Goal: Task Accomplishment & Management: Use online tool/utility

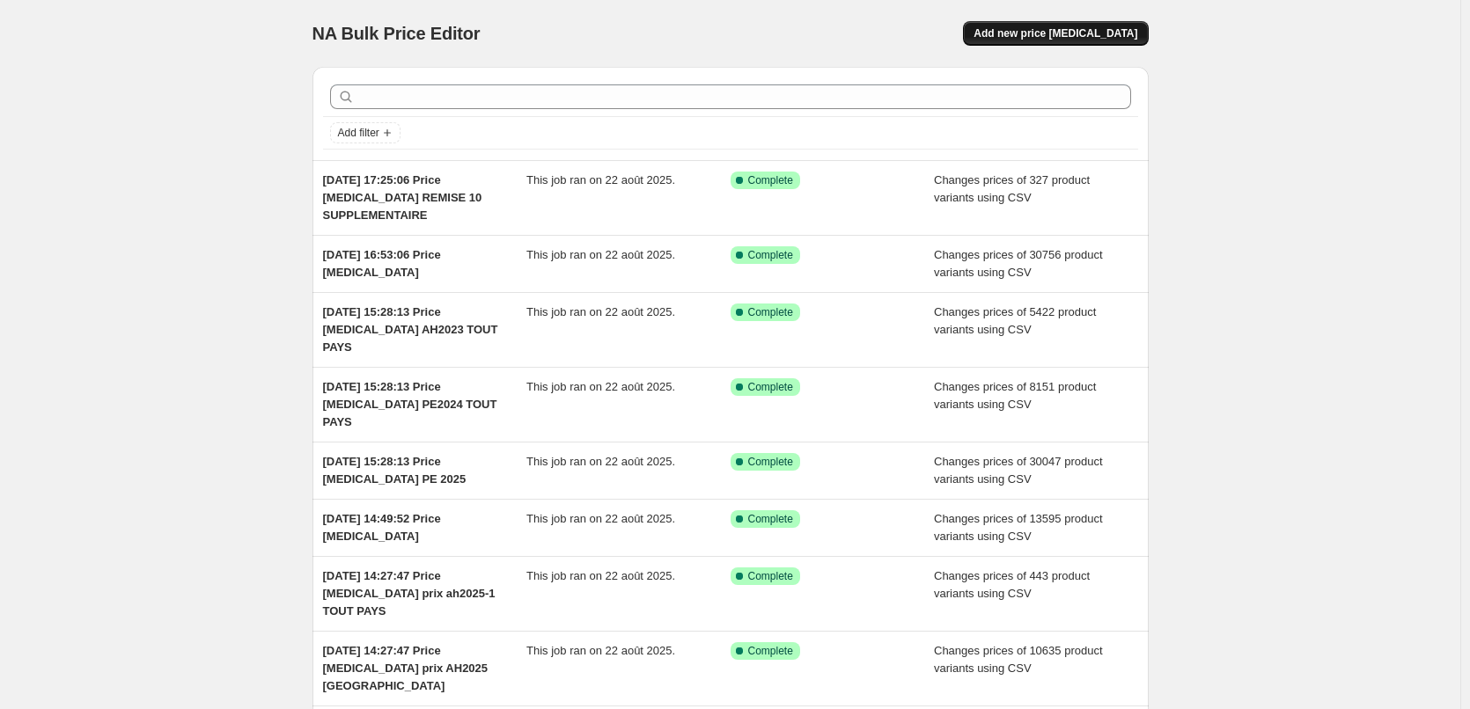
click at [1060, 29] on span "Add new price [MEDICAL_DATA]" at bounding box center [1055, 33] width 164 height 14
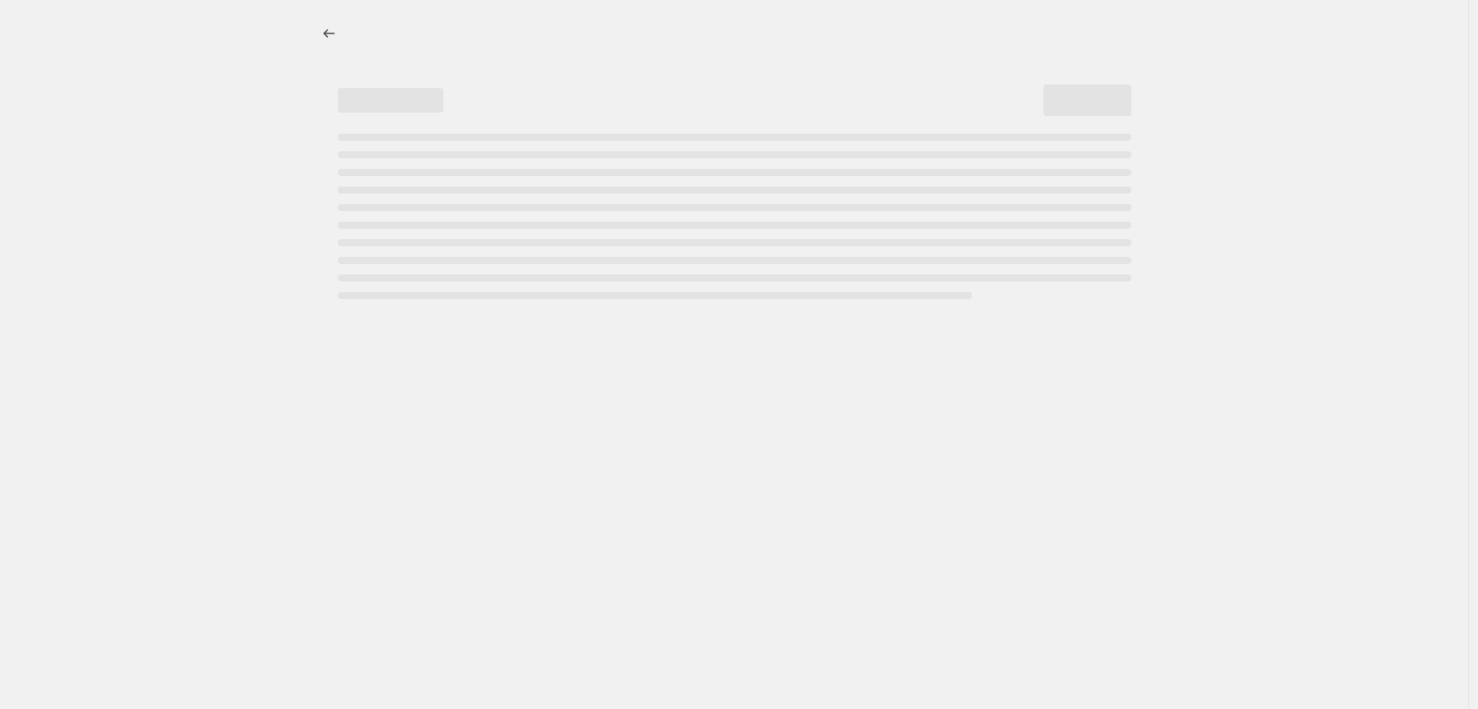
select select "percentage"
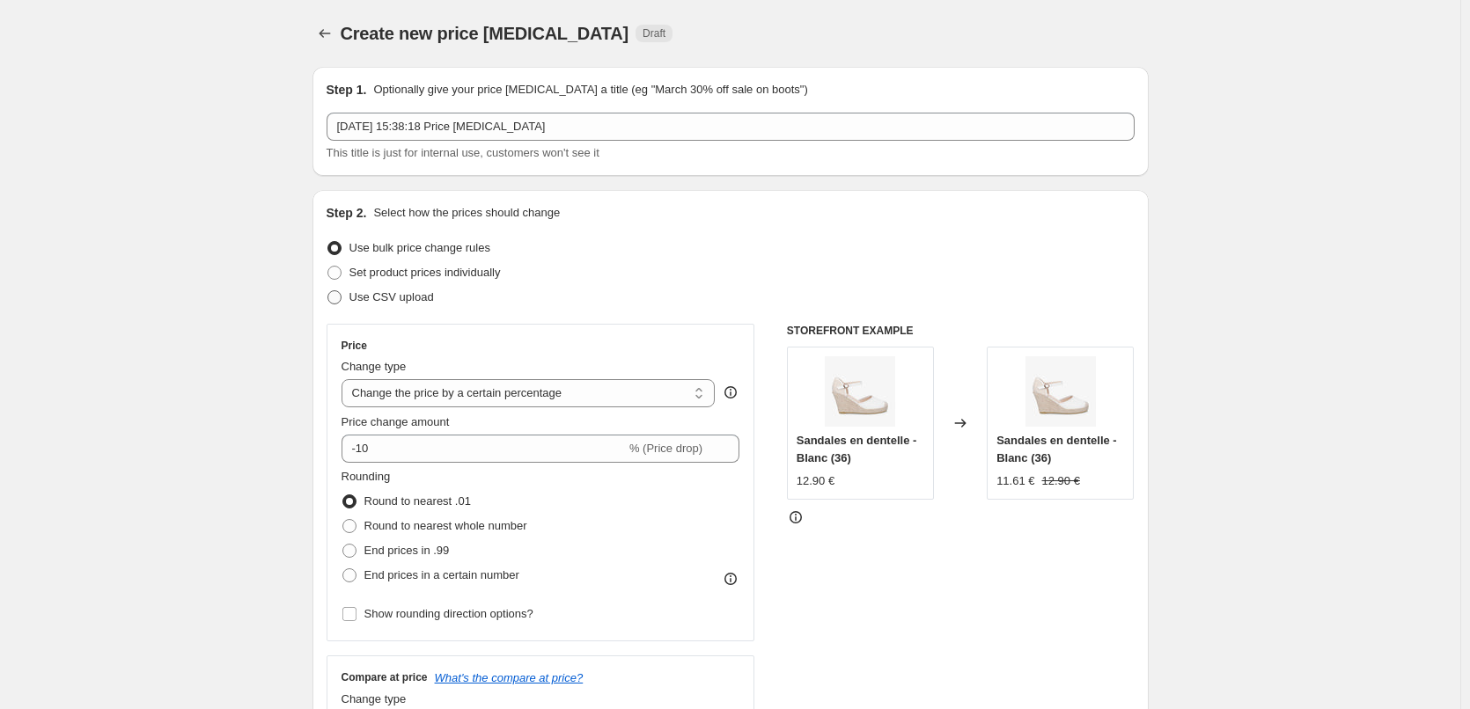
click at [339, 298] on span at bounding box center [334, 297] width 14 height 14
click at [328, 291] on input "Use CSV upload" at bounding box center [327, 290] width 1 height 1
radio input "true"
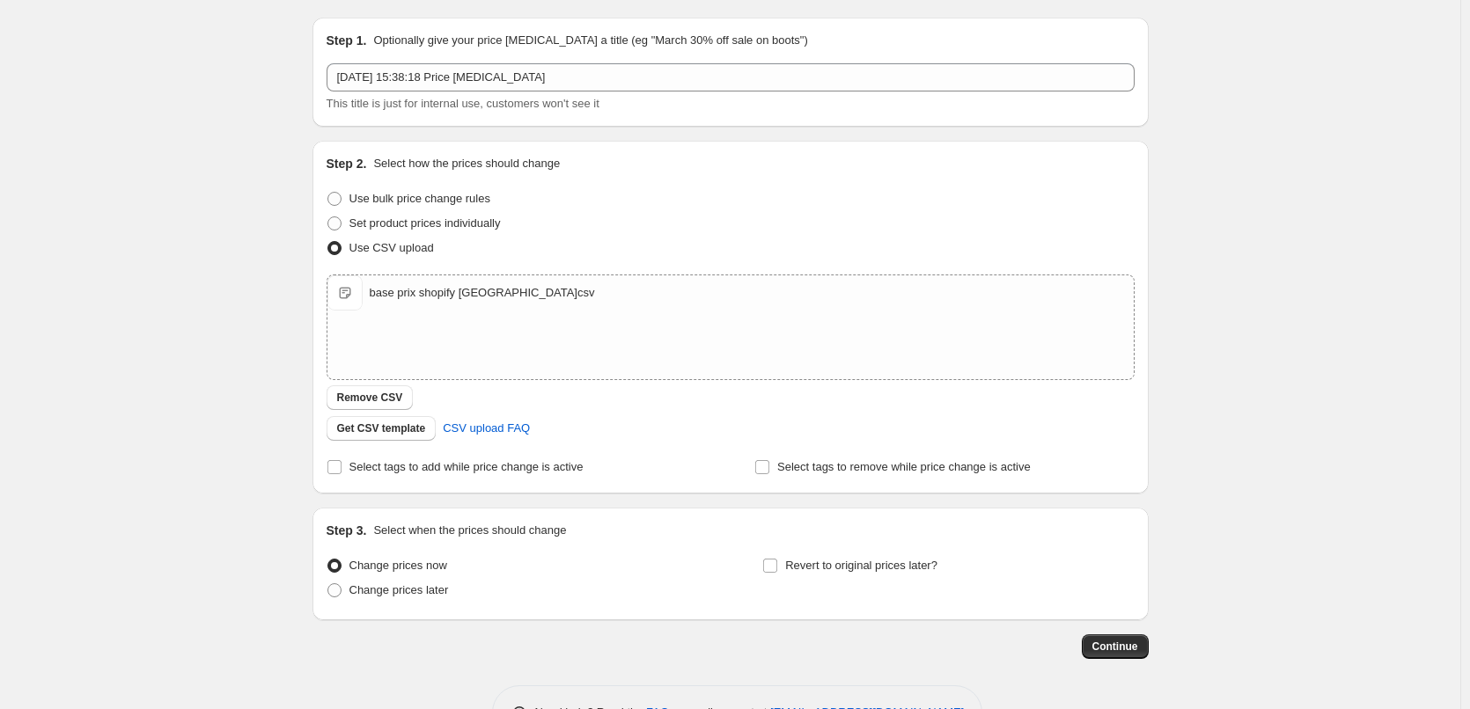
scroll to position [18, 0]
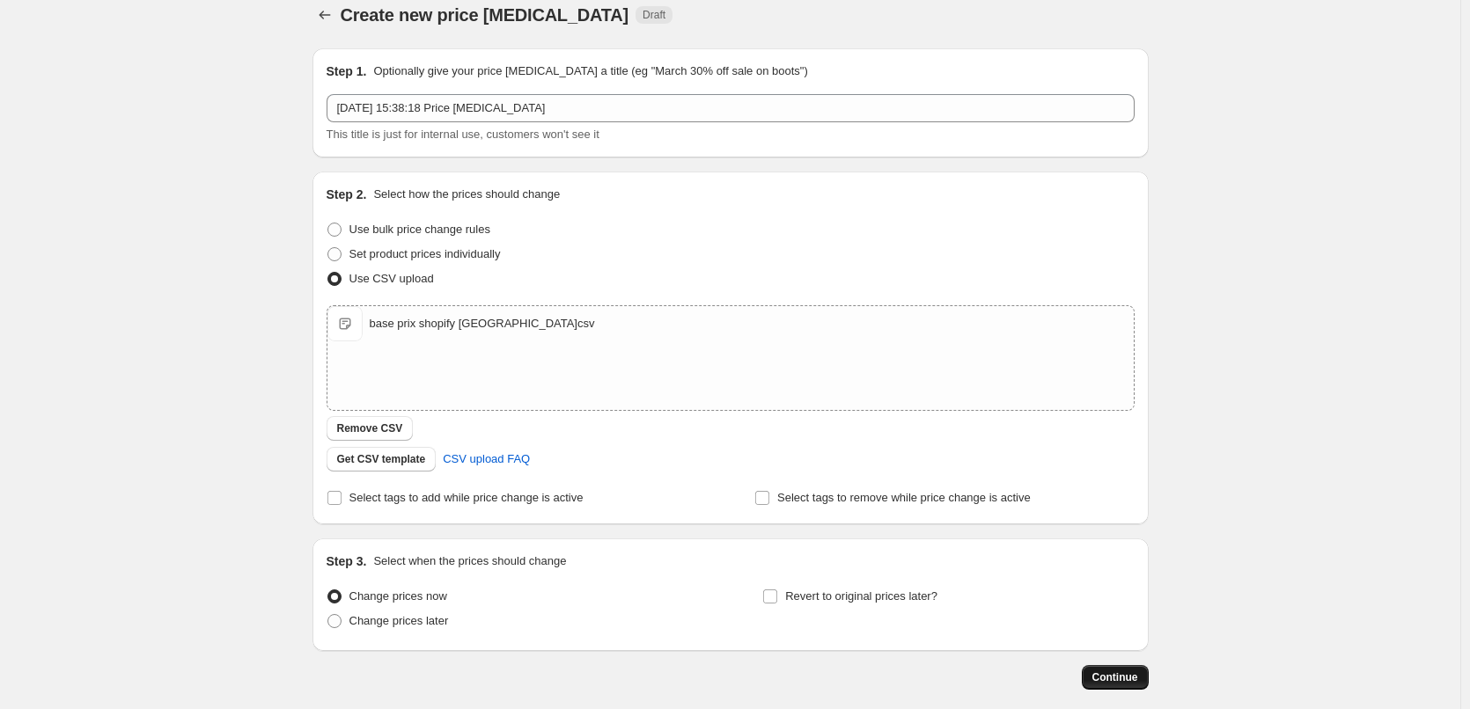
click at [1120, 676] on span "Continue" at bounding box center [1115, 678] width 46 height 14
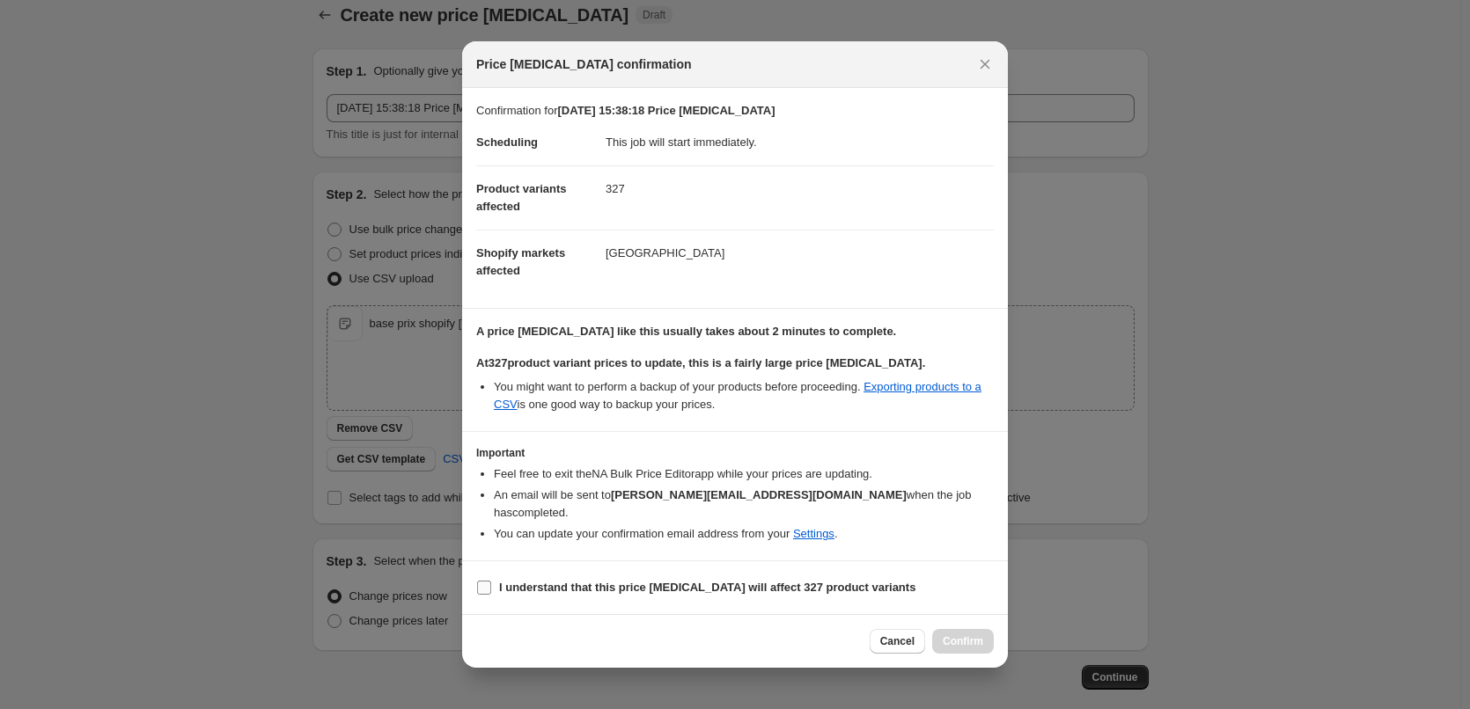
click at [477, 581] on input "I understand that this price [MEDICAL_DATA] will affect 327 product variants" at bounding box center [484, 588] width 14 height 14
checkbox input "true"
click at [966, 634] on span "Confirm" at bounding box center [963, 641] width 40 height 14
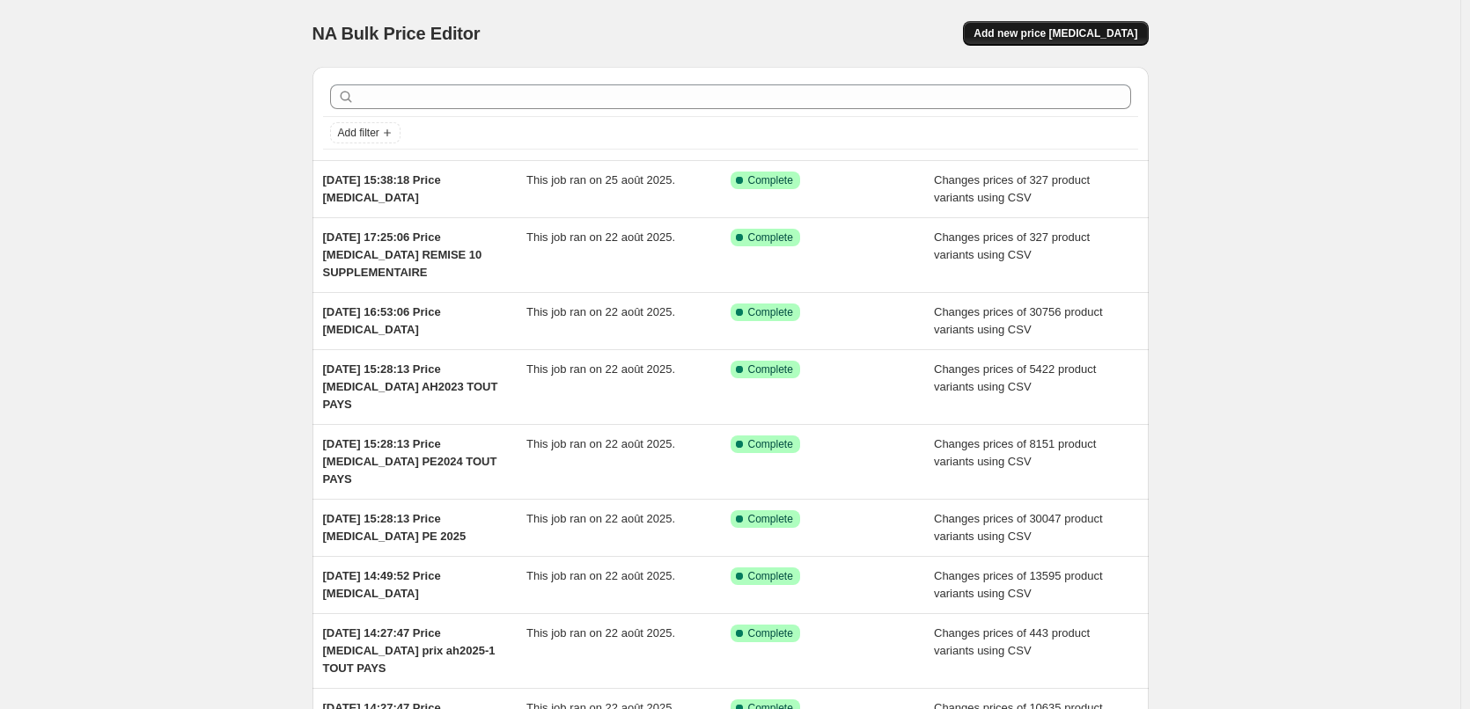
click at [1060, 29] on span "Add new price [MEDICAL_DATA]" at bounding box center [1055, 33] width 164 height 14
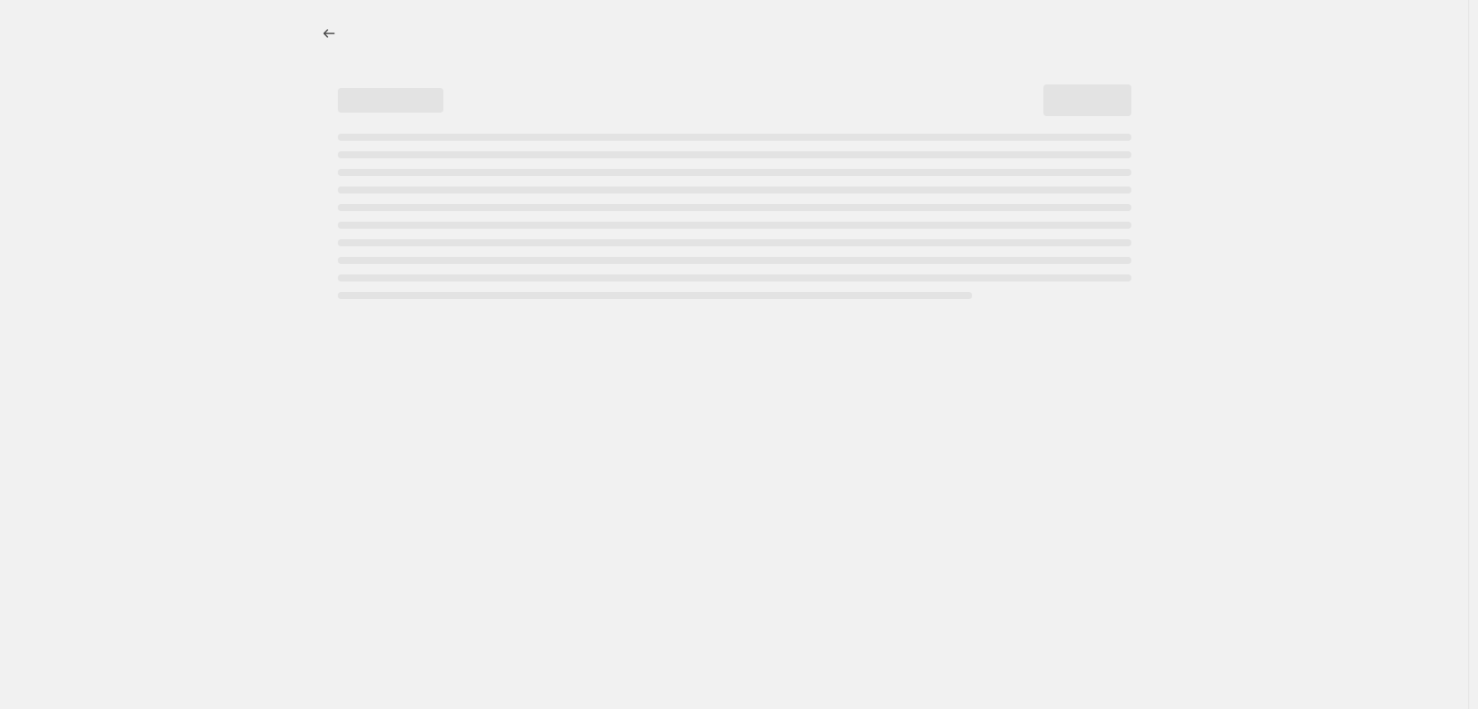
select select "percentage"
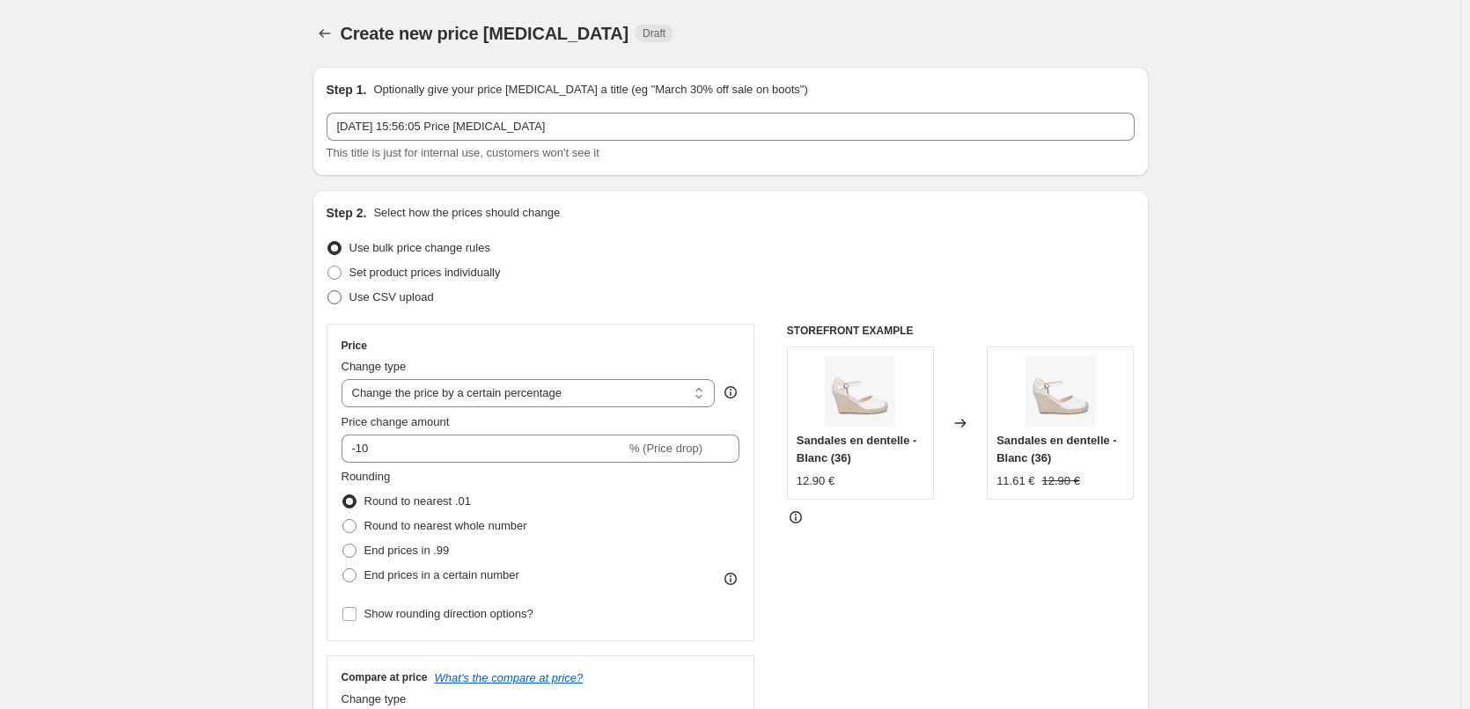
click at [340, 295] on span at bounding box center [334, 297] width 14 height 14
click at [328, 291] on input "Use CSV upload" at bounding box center [327, 290] width 1 height 1
radio input "true"
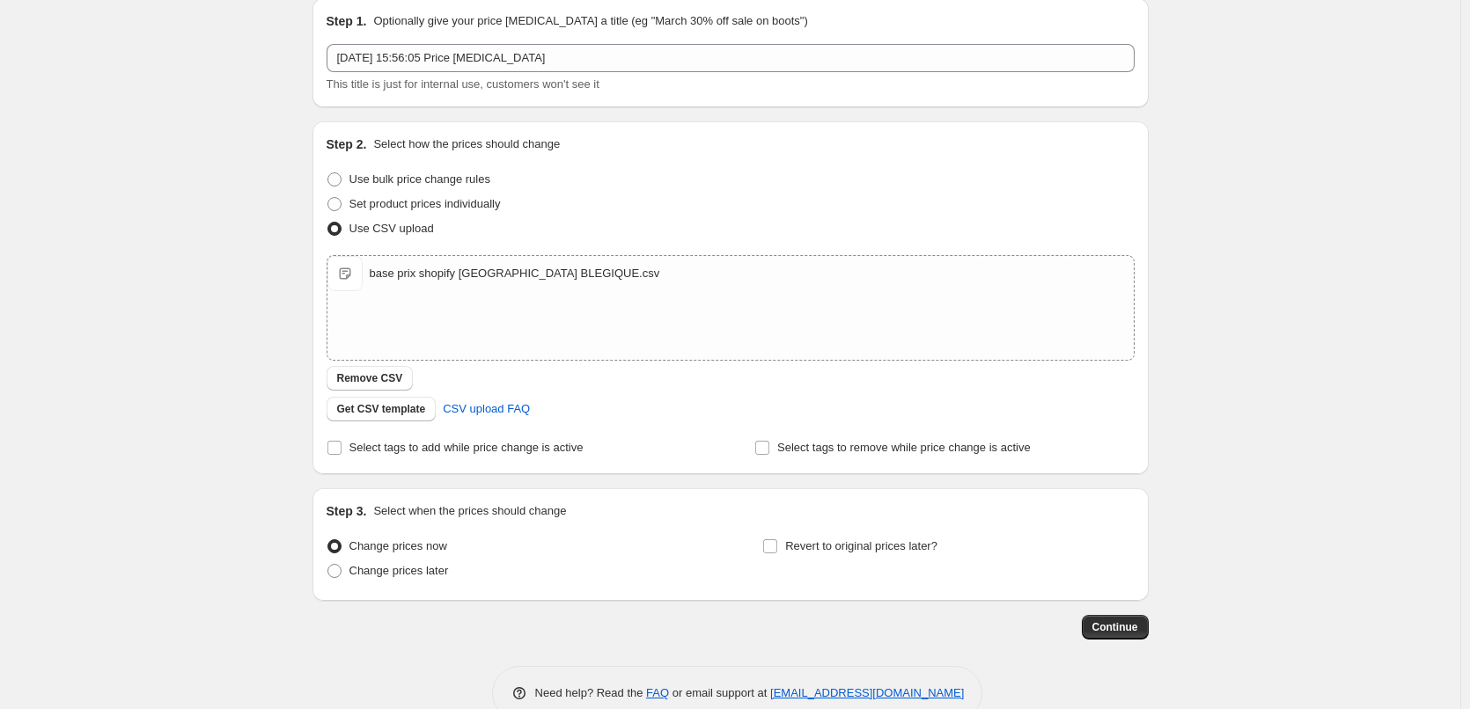
scroll to position [88, 0]
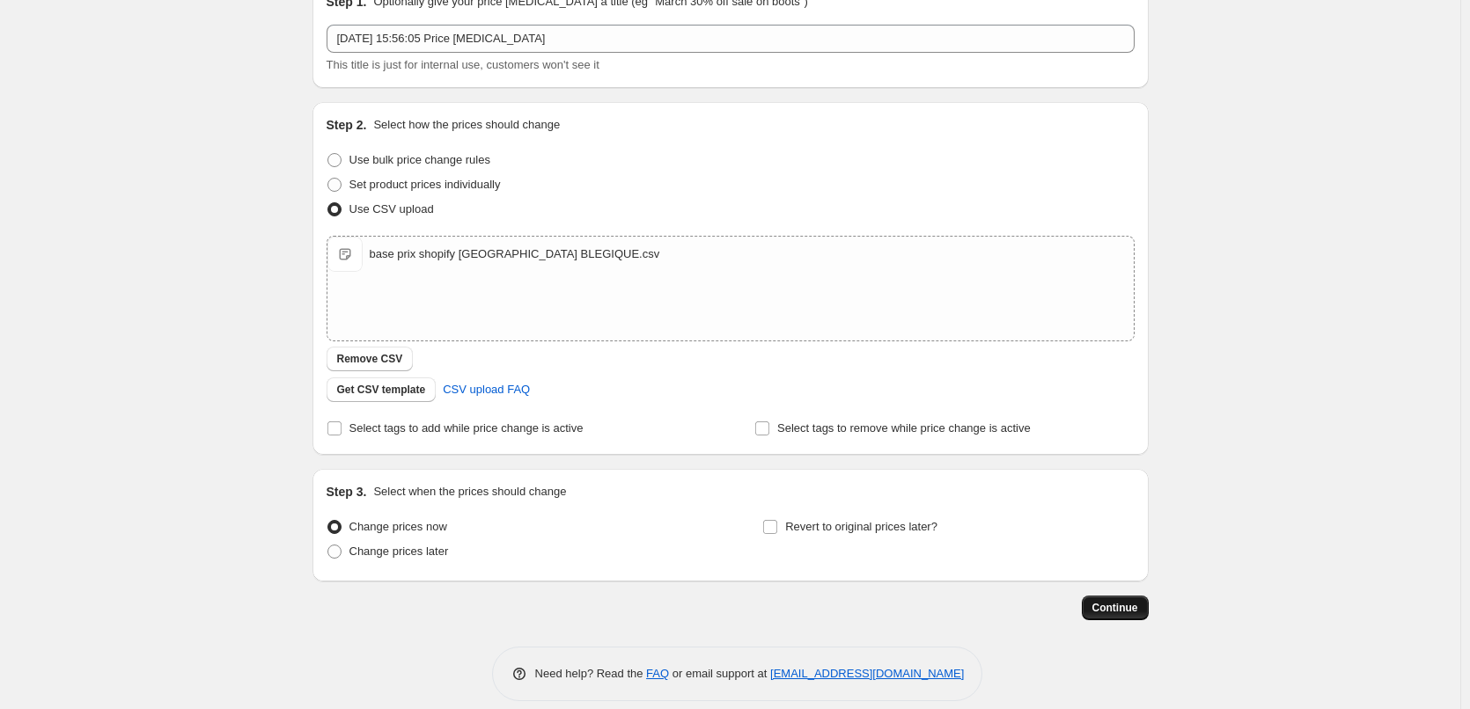
click at [1137, 604] on span "Continue" at bounding box center [1115, 608] width 46 height 14
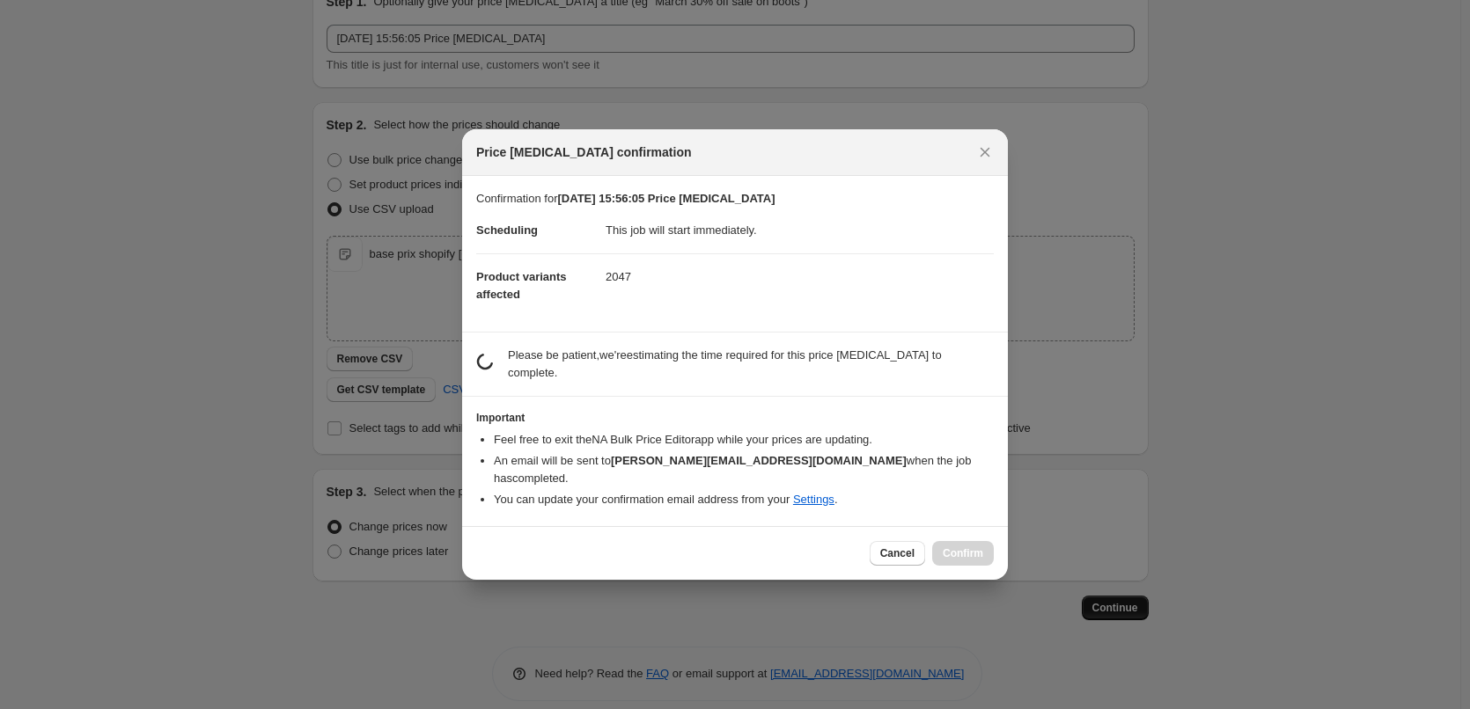
scroll to position [0, 0]
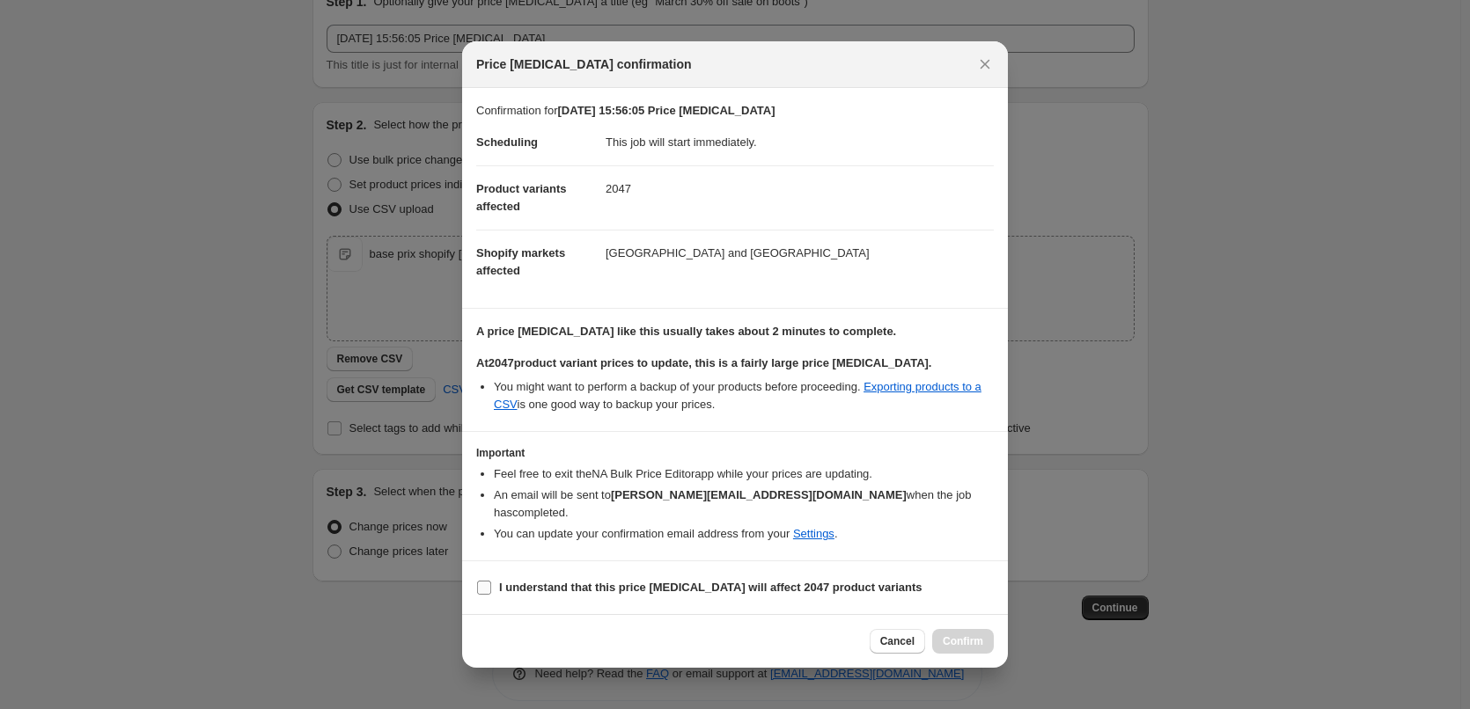
click at [482, 582] on input "I understand that this price change job will affect 2047 product variants" at bounding box center [484, 588] width 14 height 14
checkbox input "true"
click at [950, 634] on span "Confirm" at bounding box center [963, 641] width 40 height 14
